Goal: Information Seeking & Learning: Learn about a topic

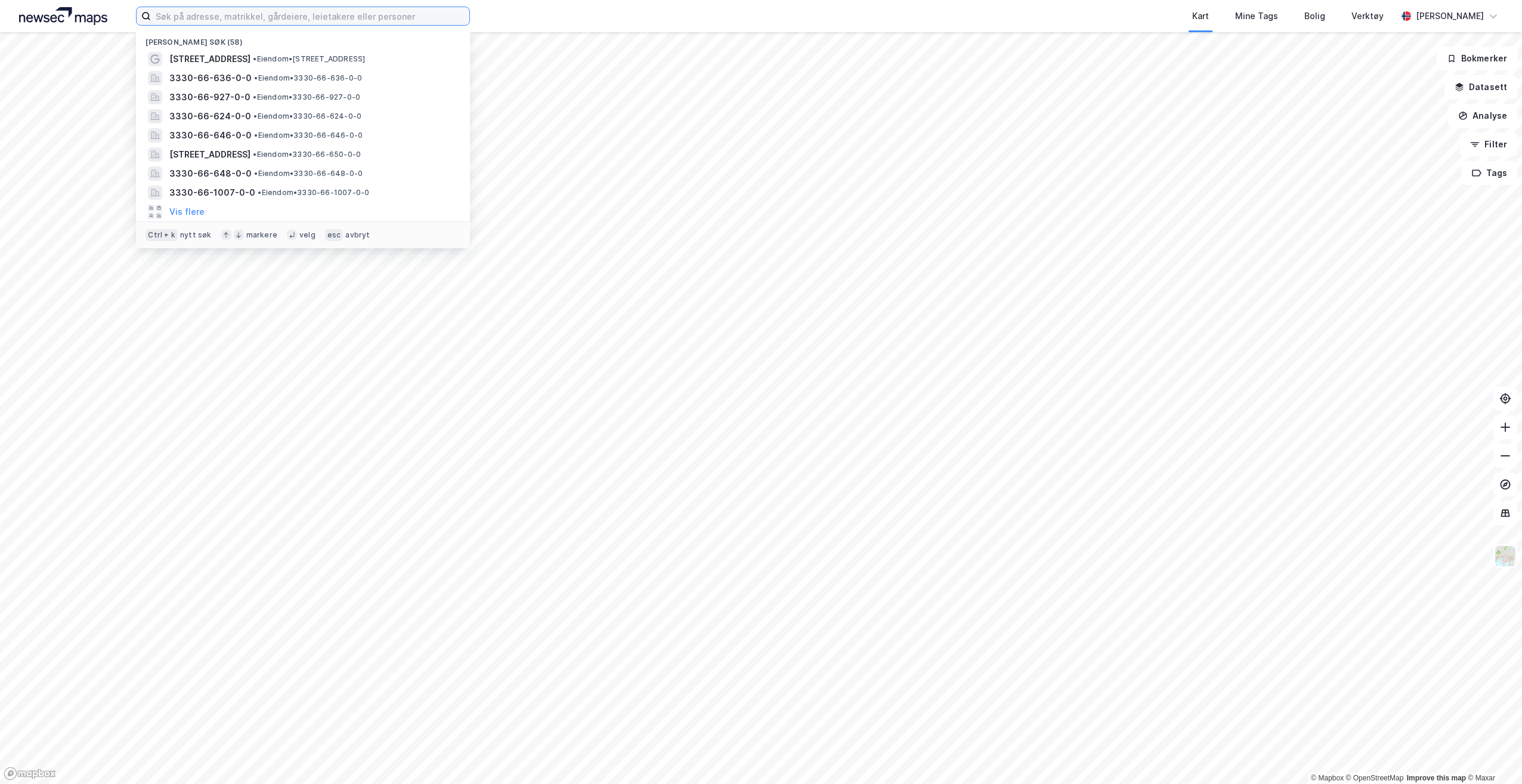
click at [245, 22] on input at bounding box center [310, 16] width 318 height 18
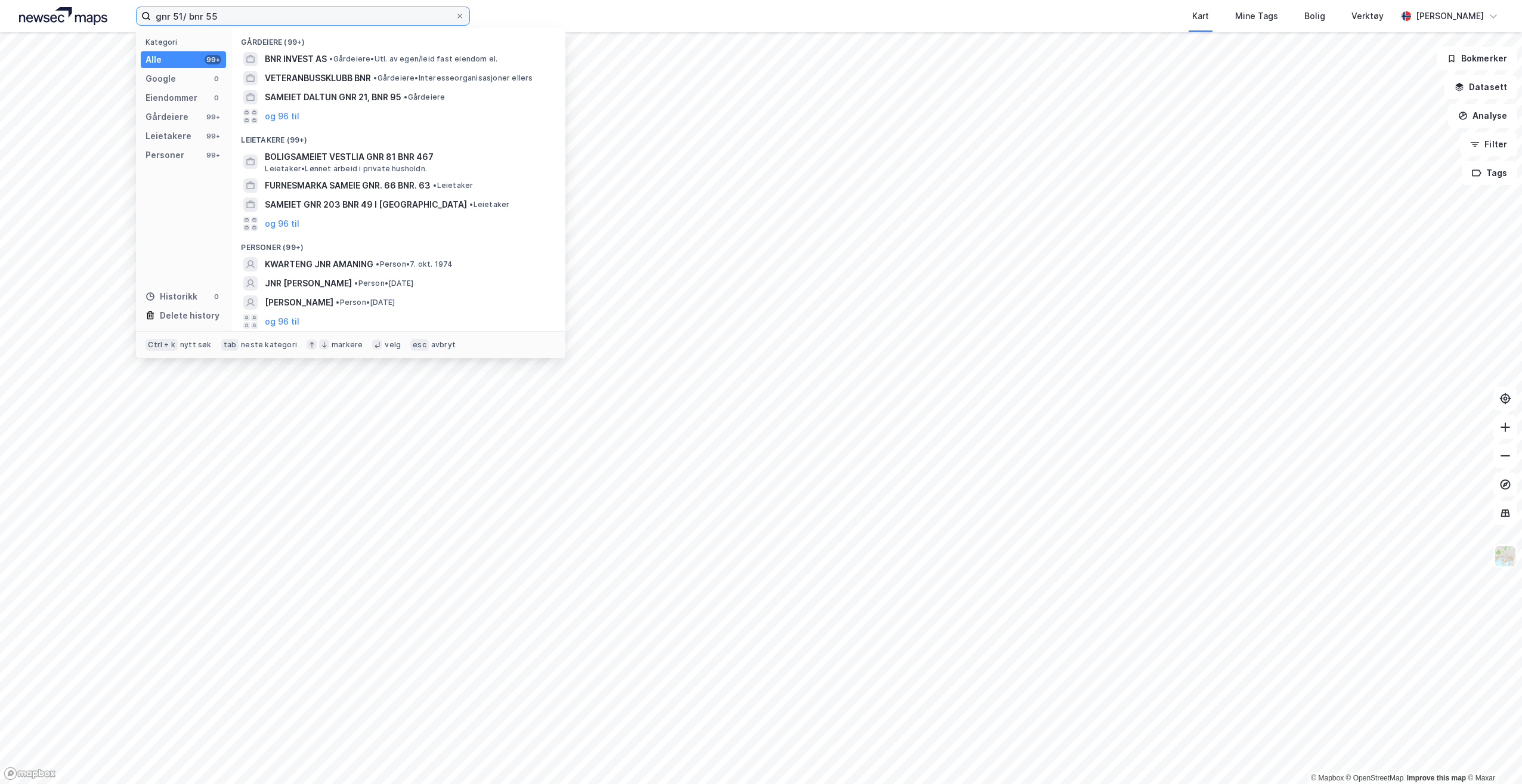
drag, startPoint x: 245, startPoint y: 9, endPoint x: 124, endPoint y: 6, distance: 121.0
click at [124, 6] on div "gnr 51/ bnr 55 Kategori Alle 99+ Google 0 Eiendommer 0 Gårdeiere 99+ Leietakere…" at bounding box center [761, 16] width 1522 height 32
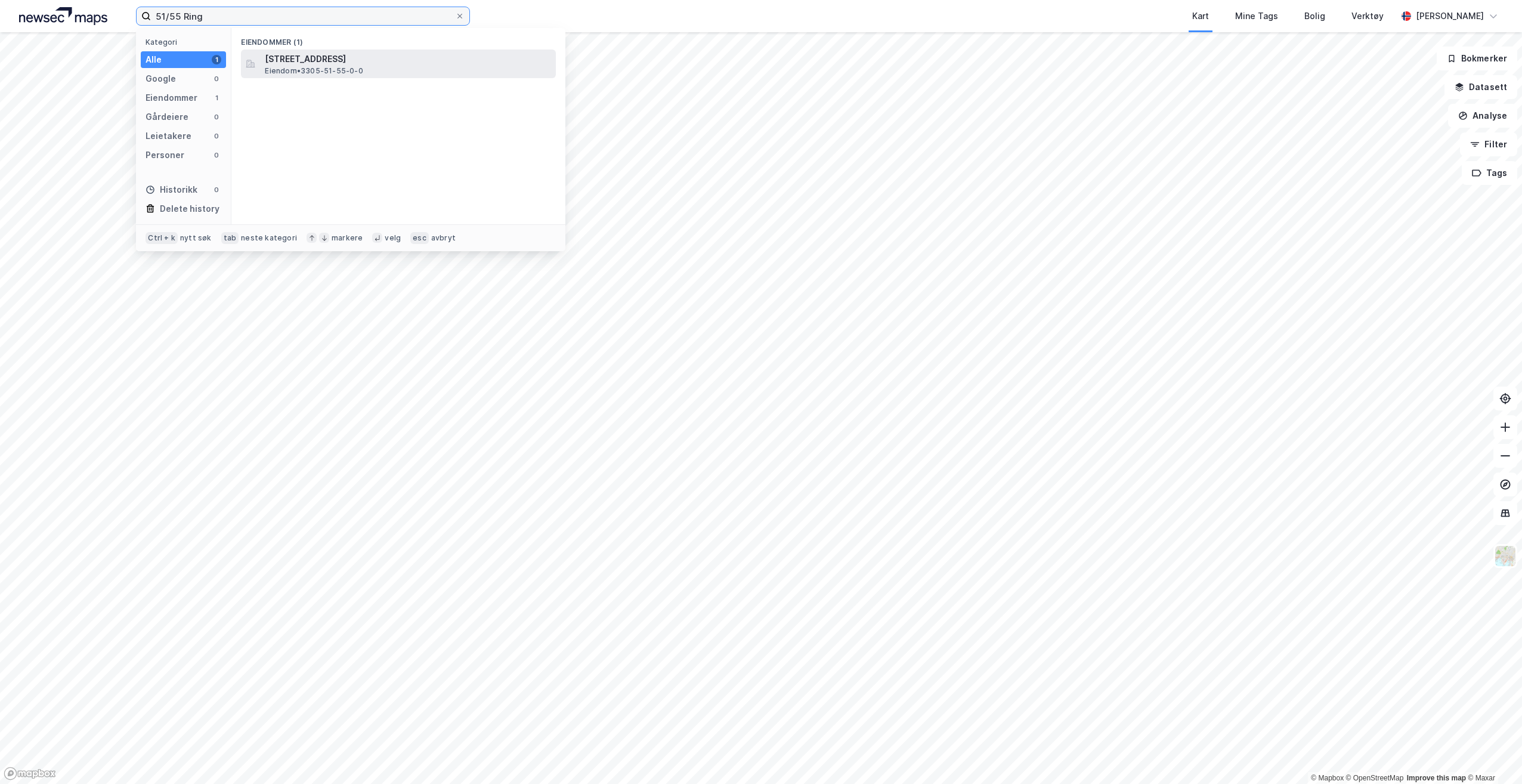
type input "51/55 Ring"
click at [341, 62] on span "[STREET_ADDRESS]" at bounding box center [408, 59] width 286 height 14
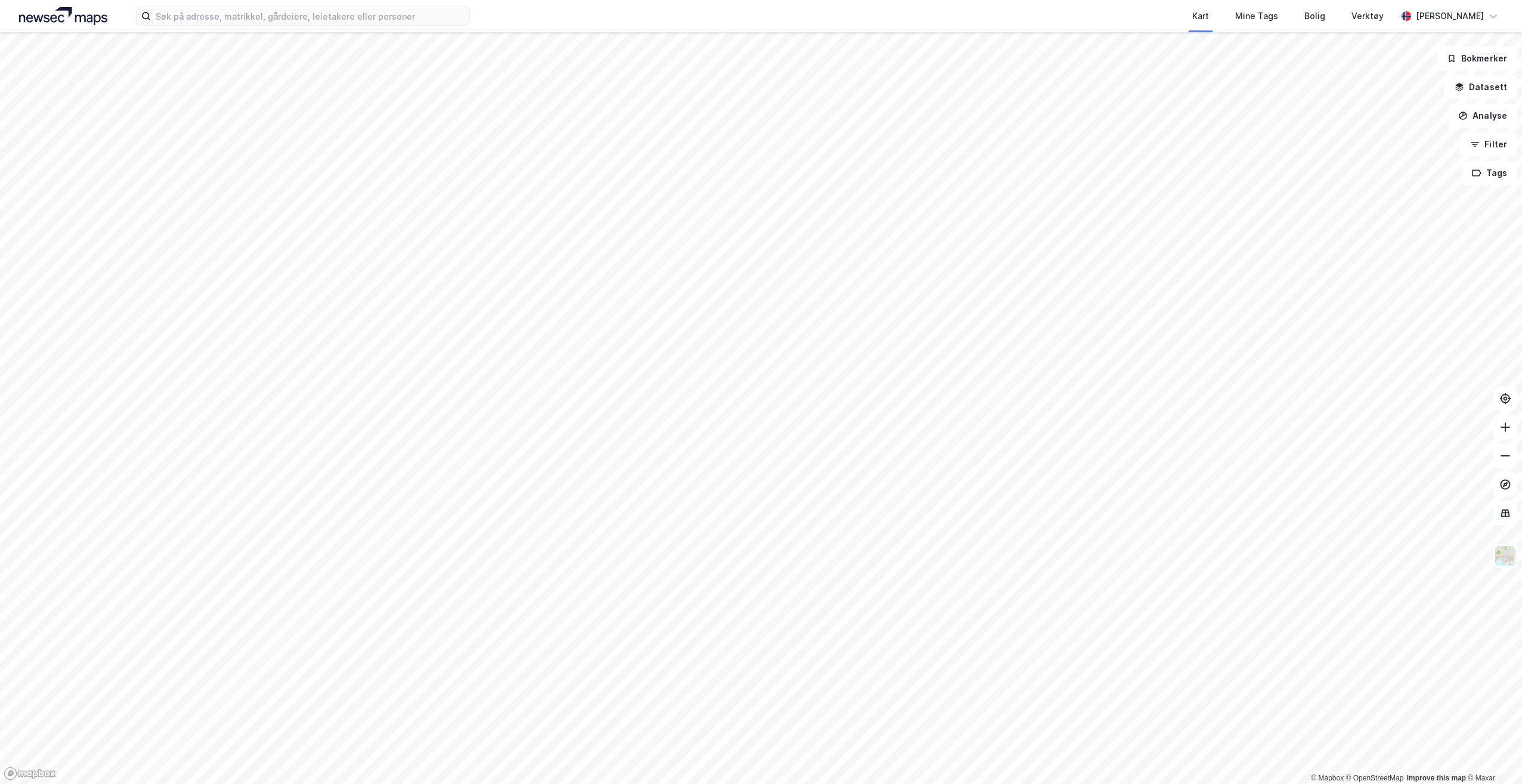
click at [324, 28] on div "Kart Mine Tags Bolig Verktøy Marianne Rogstad" at bounding box center [761, 16] width 1522 height 32
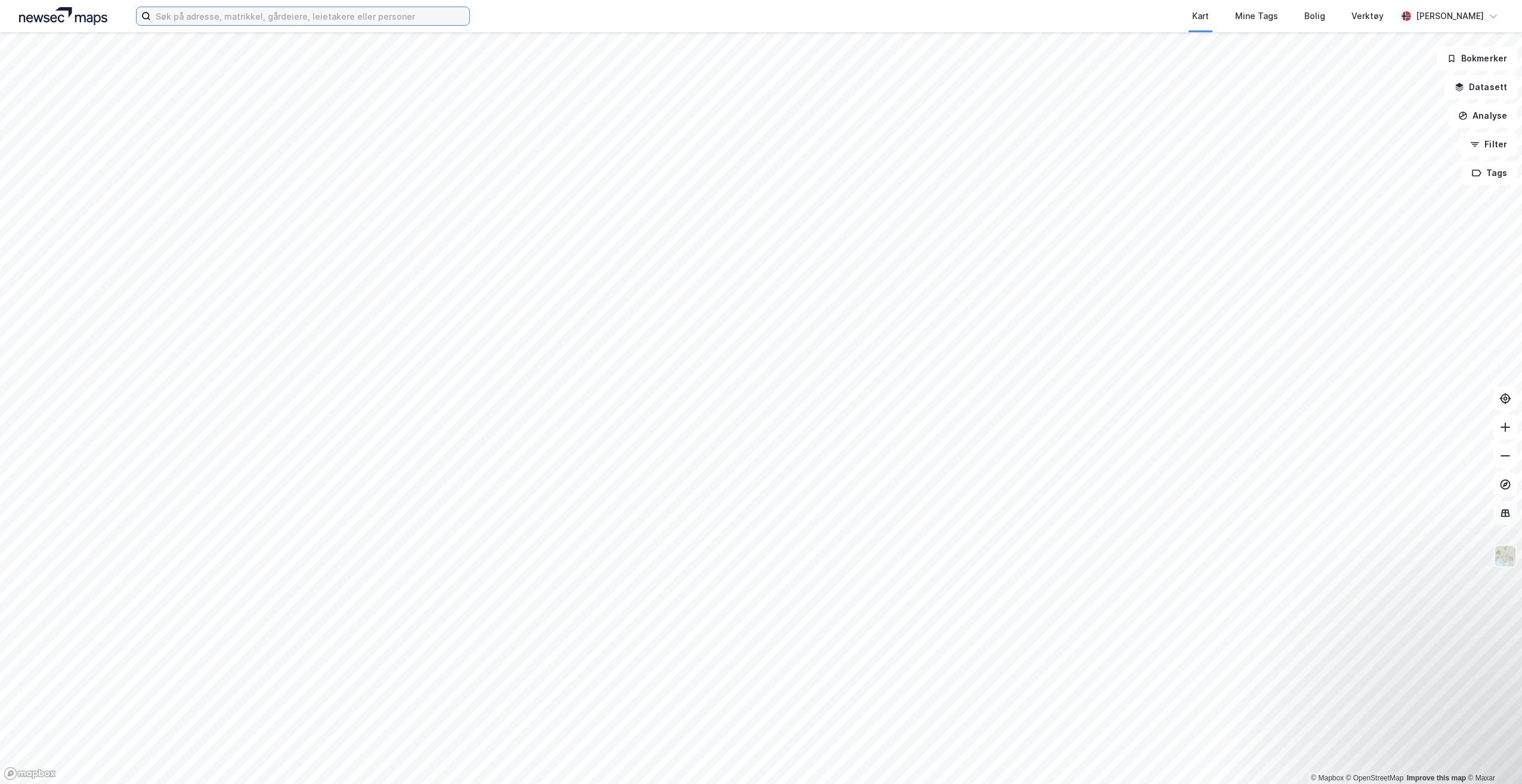
click at [324, 23] on input at bounding box center [310, 16] width 318 height 18
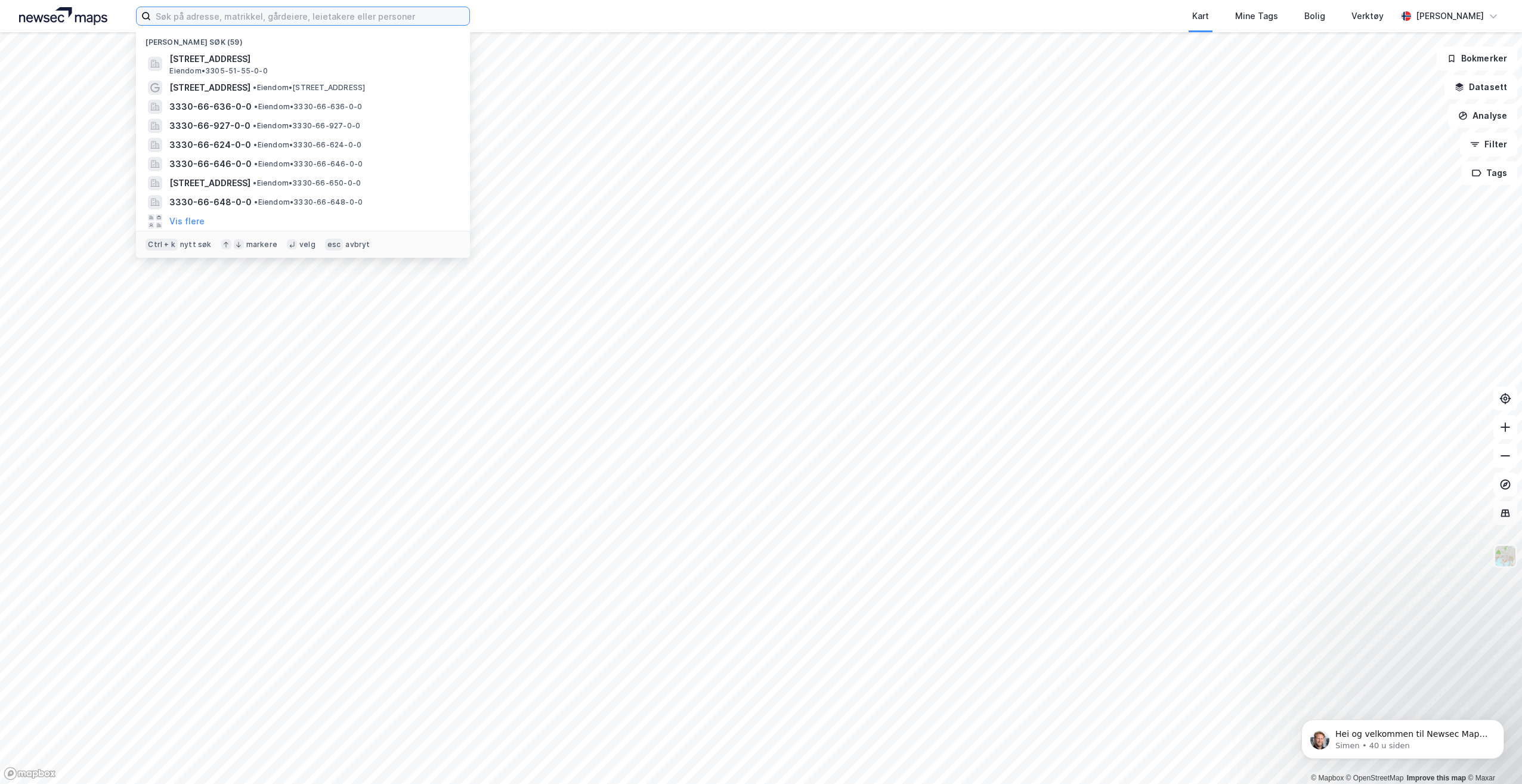
paste input "Follummoveien 94, 3516 Hønefoss"
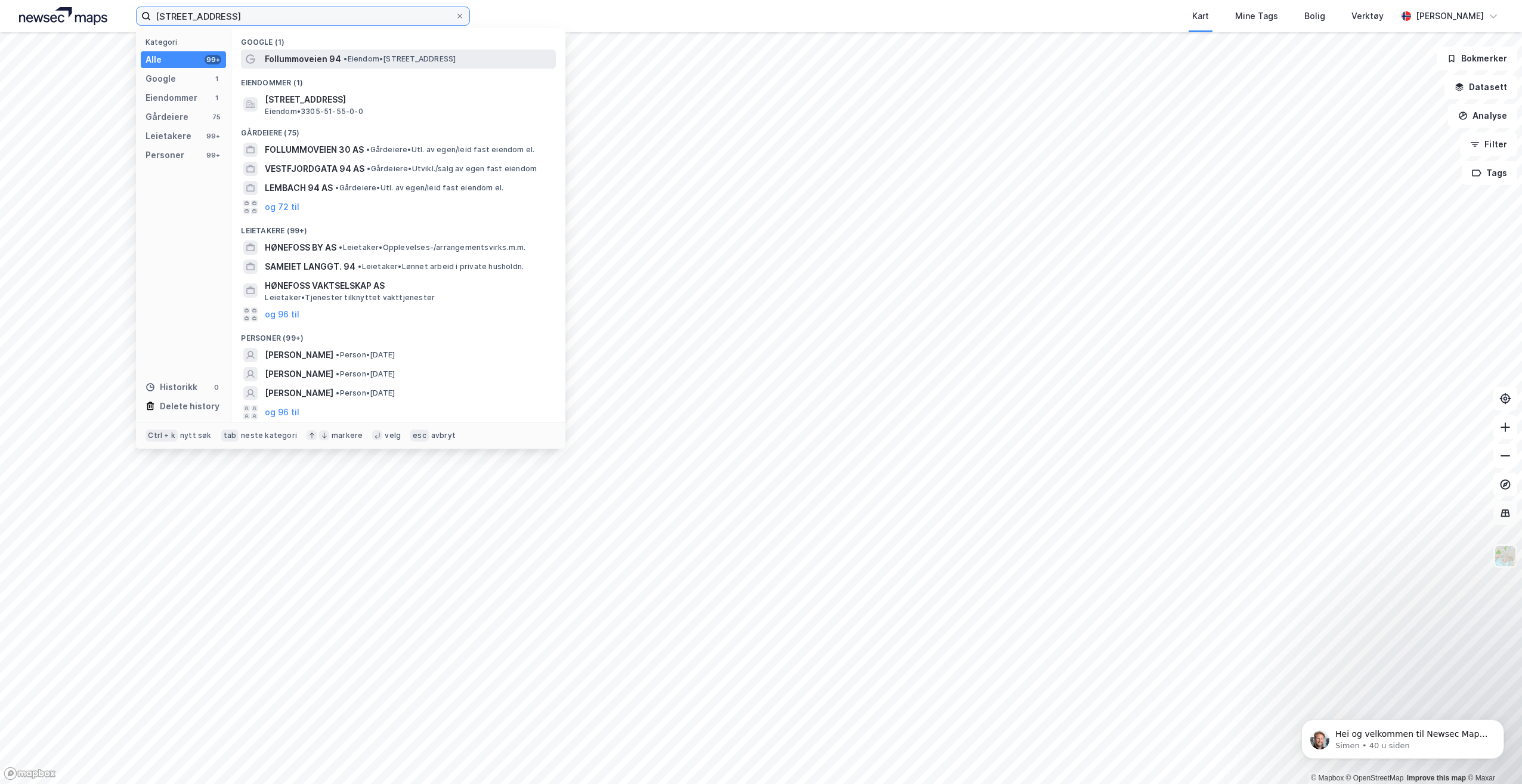
type input "Follummoveien 94, 3516 Hønefoss"
click at [429, 63] on span "• Eiendom • Follummoveien 94, 3516 Hønefoss" at bounding box center [399, 59] width 112 height 9
